Goal: Information Seeking & Learning: Find contact information

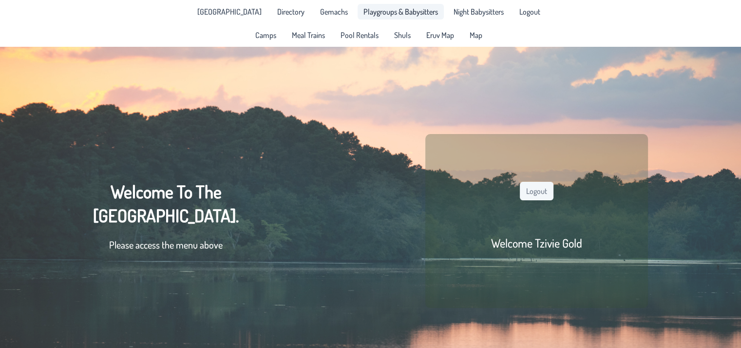
click at [377, 17] on link "Playgroups & Babysitters" at bounding box center [401, 12] width 86 height 16
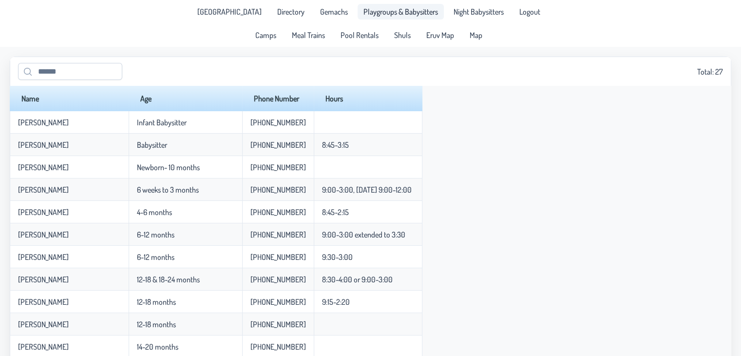
click at [133, 100] on th "Age" at bounding box center [186, 98] width 114 height 25
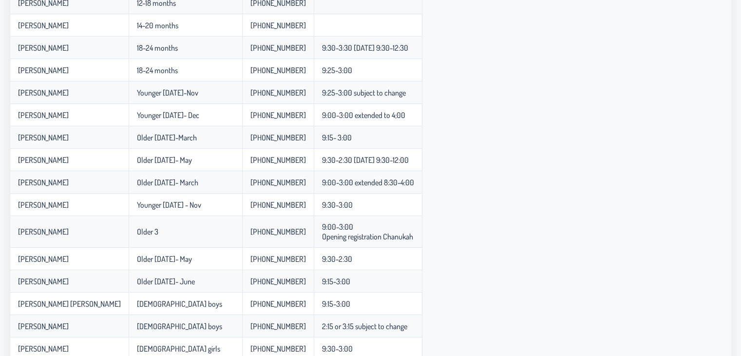
scroll to position [317, 0]
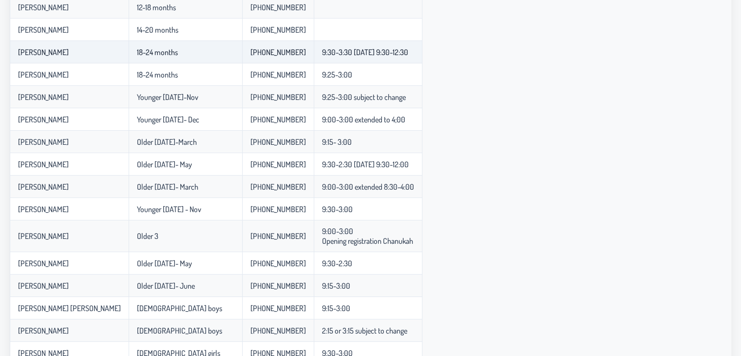
drag, startPoint x: 388, startPoint y: 192, endPoint x: 20, endPoint y: 55, distance: 392.2
click at [20, 55] on tbody "Chana Akda Infant Babysitter 908-783-0926 Esti Presser Babysitter 848-326-0617 …" at bounding box center [216, 101] width 413 height 615
click at [477, 119] on div "Name Age Phone Number Hours Chana Akda Infant Babysitter 908-783-0926 Esti Pres…" at bounding box center [371, 89] width 722 height 640
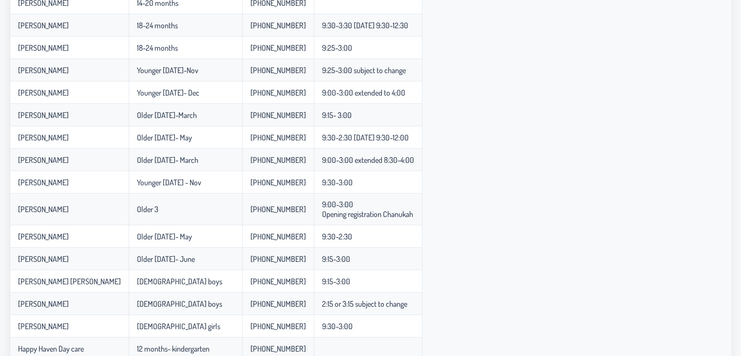
scroll to position [347, 0]
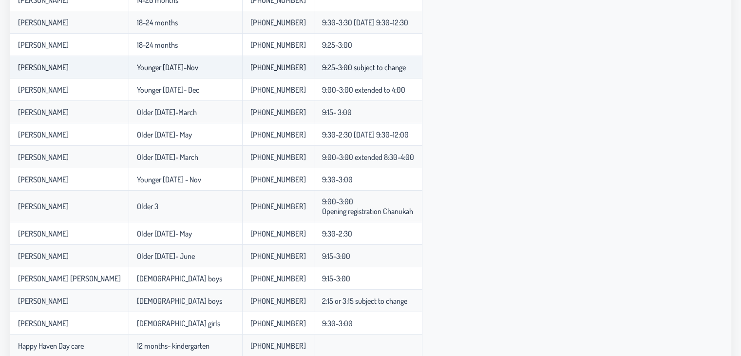
click at [86, 61] on td "Toby Kogel" at bounding box center [69, 67] width 119 height 22
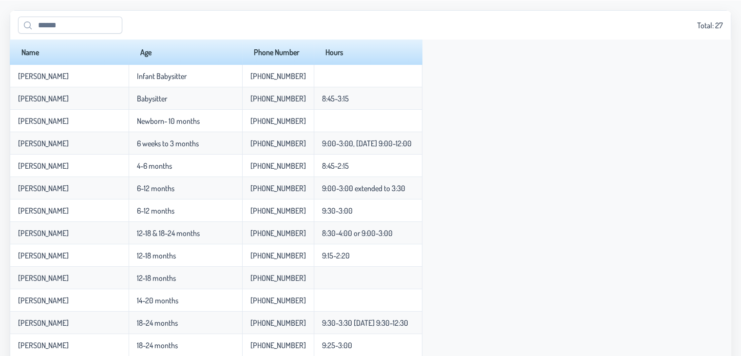
scroll to position [39, 0]
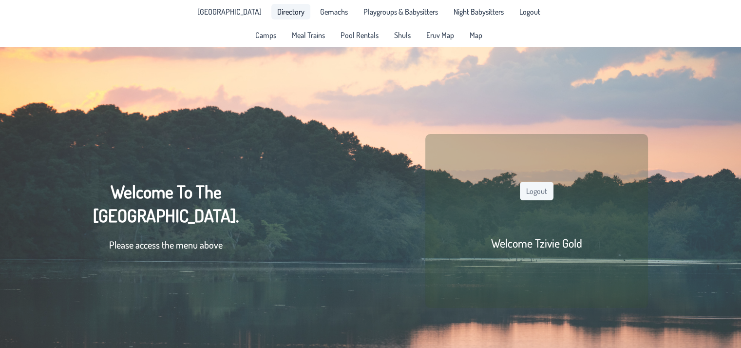
click at [289, 8] on span "Directory" at bounding box center [290, 12] width 27 height 8
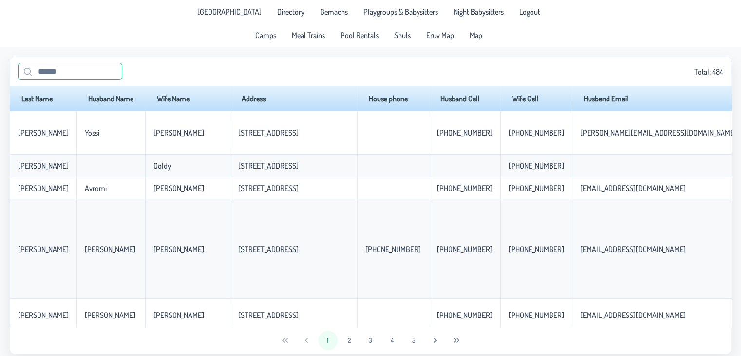
click at [55, 72] on input "text" at bounding box center [70, 71] width 104 height 17
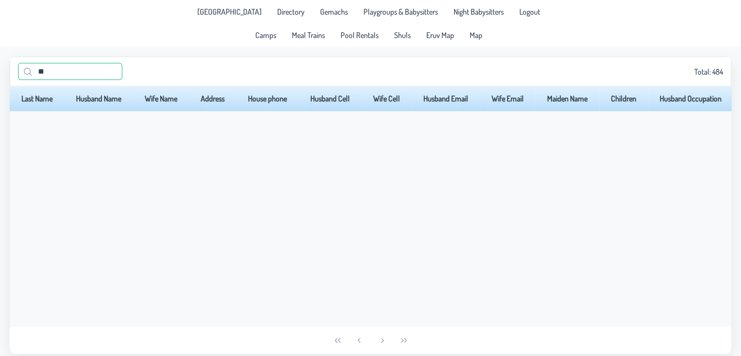
type input "*"
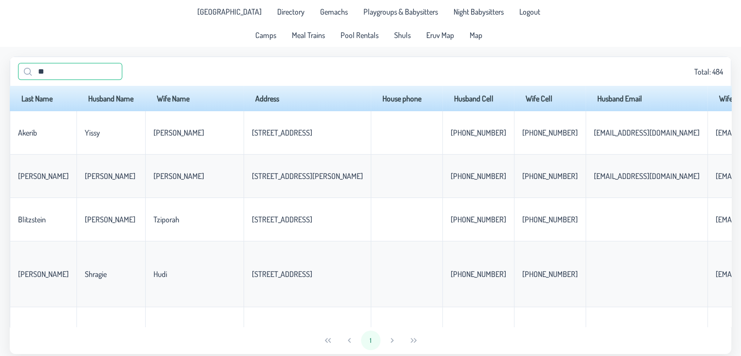
type input "*"
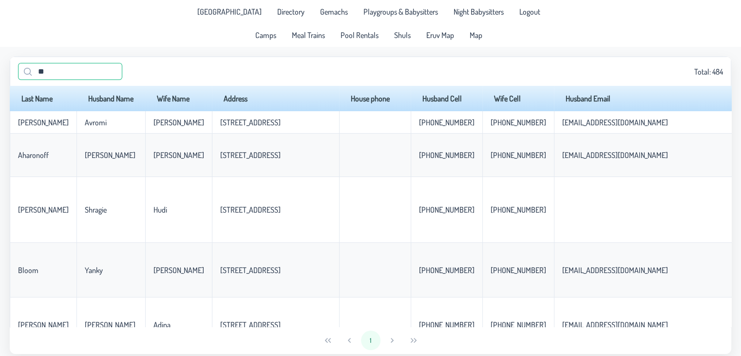
type input "*"
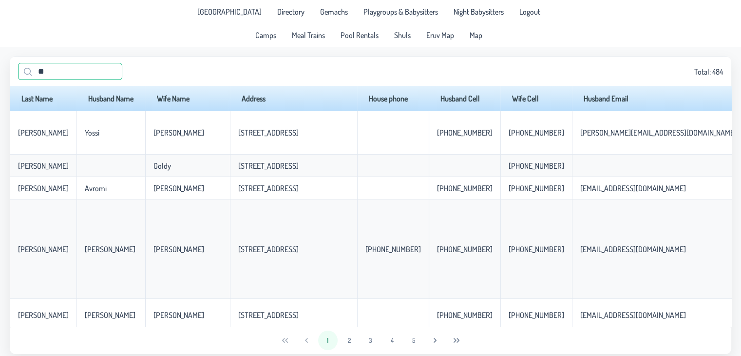
type input "*"
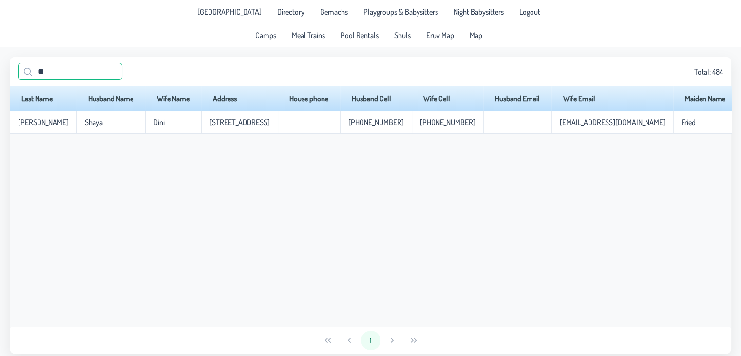
type input "*"
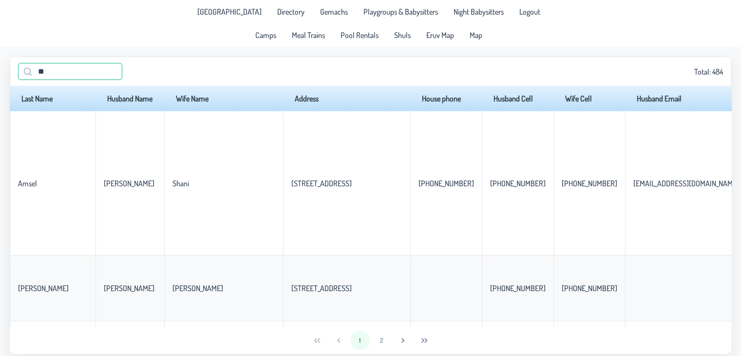
type input "*"
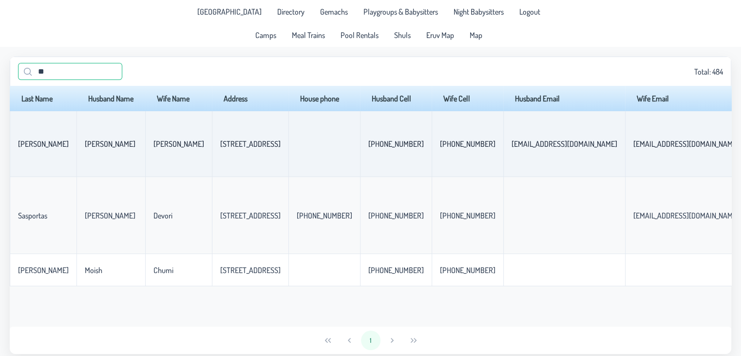
type input "*"
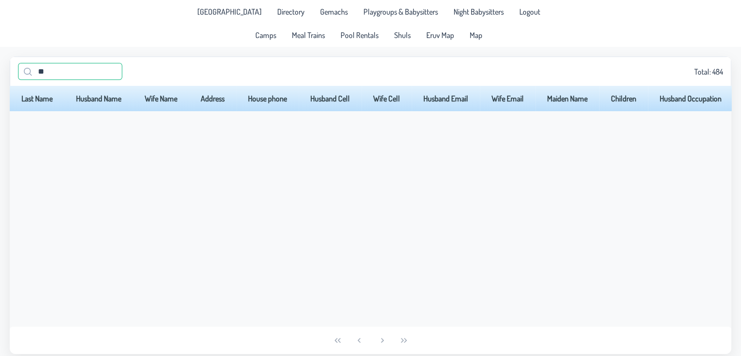
type input "*"
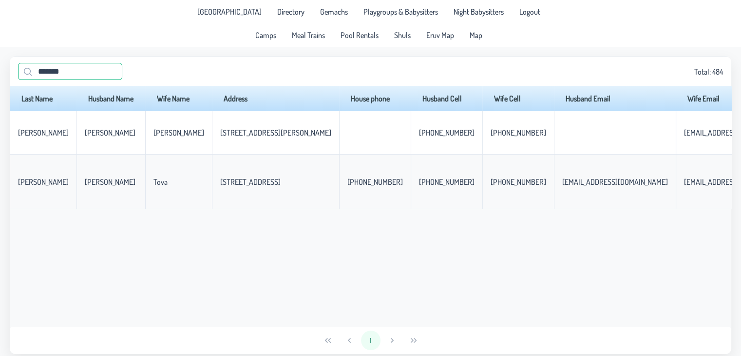
type input "*******"
